Goal: Task Accomplishment & Management: Manage account settings

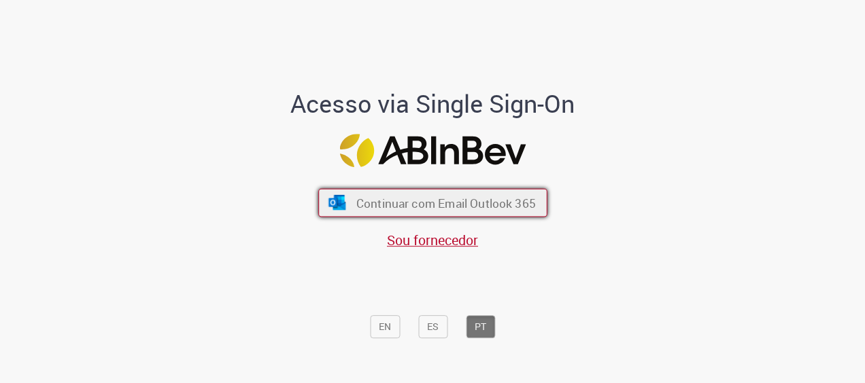
click at [401, 205] on span "Continuar com Email Outlook 365" at bounding box center [445, 203] width 179 height 16
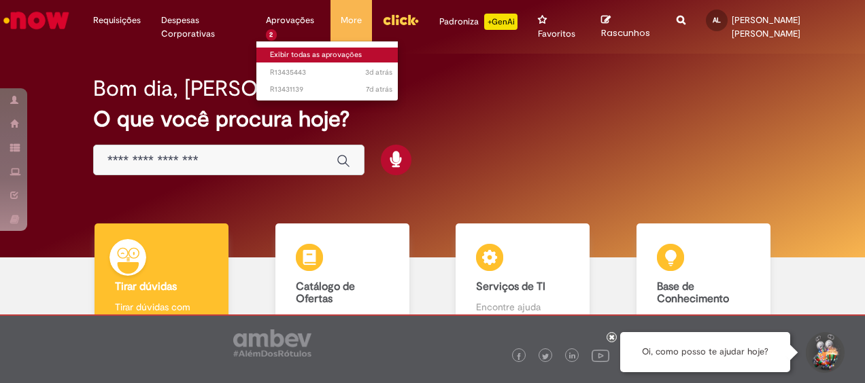
click at [290, 58] on link "Exibir todas as aprovações" at bounding box center [331, 55] width 150 height 15
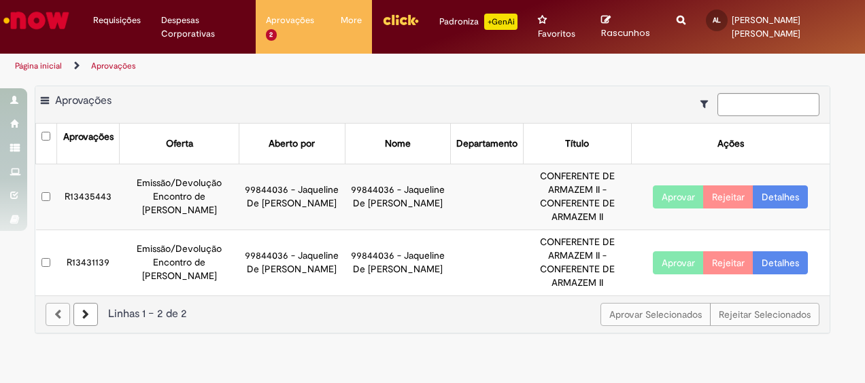
click at [39, 194] on td at bounding box center [46, 198] width 21 height 66
